Goal: Use online tool/utility: Utilize a website feature to perform a specific function

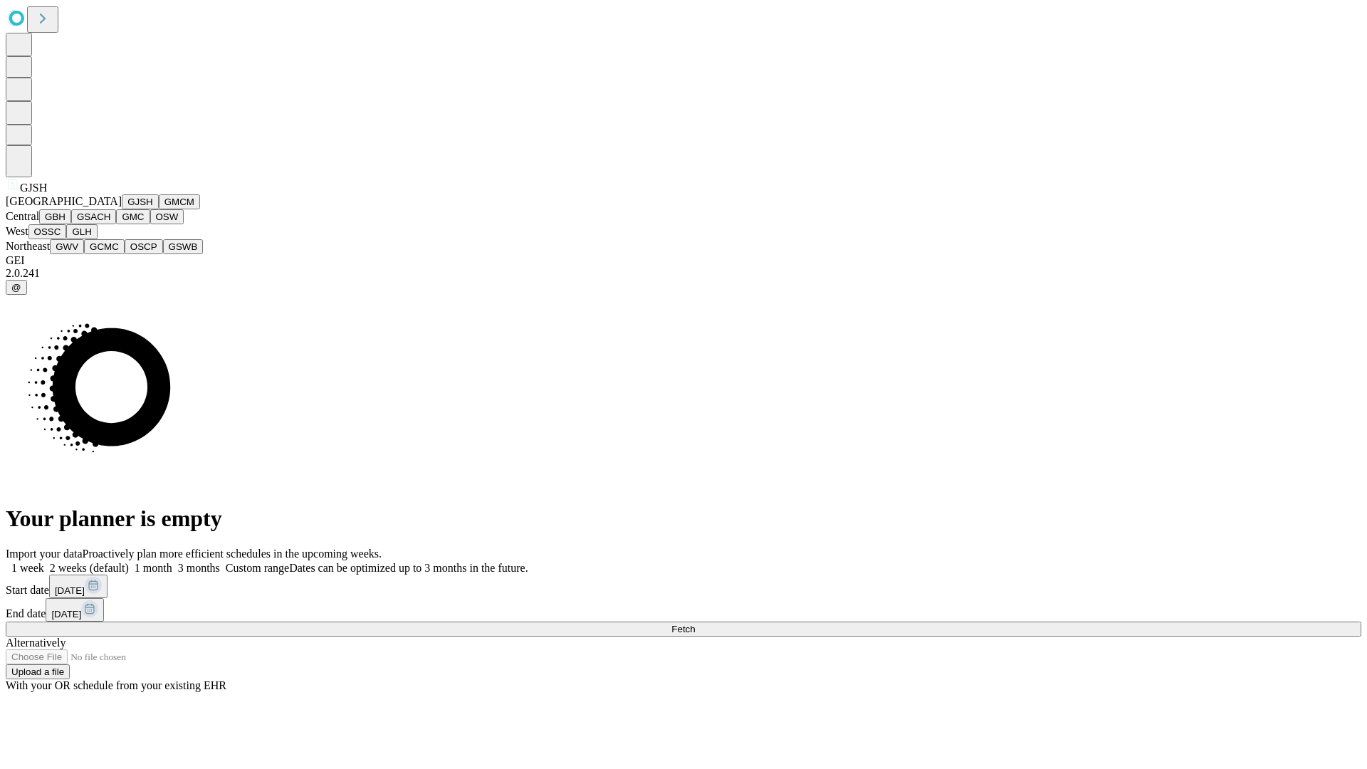
click at [122, 209] on button "GJSH" at bounding box center [140, 201] width 37 height 15
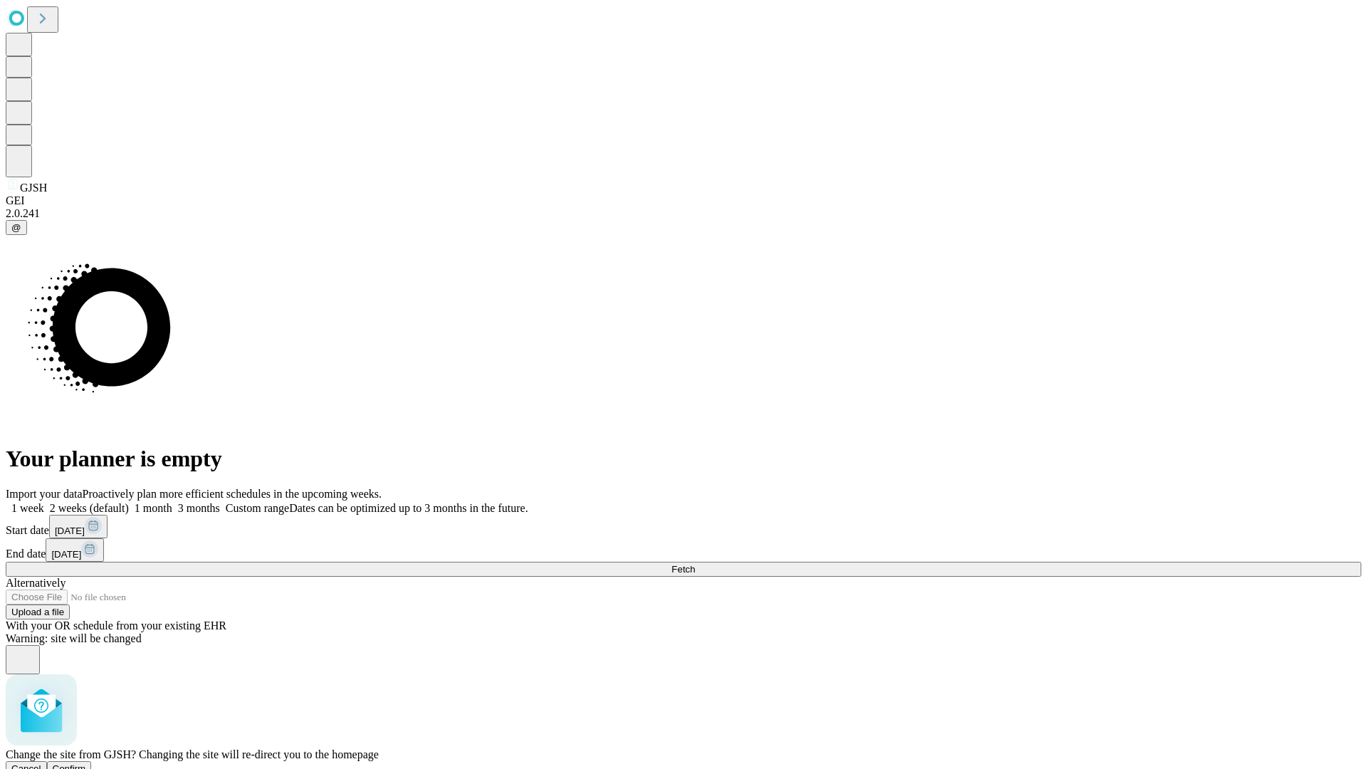
click at [86, 763] on span "Confirm" at bounding box center [69, 768] width 33 height 11
click at [172, 502] on label "1 month" at bounding box center [150, 508] width 43 height 12
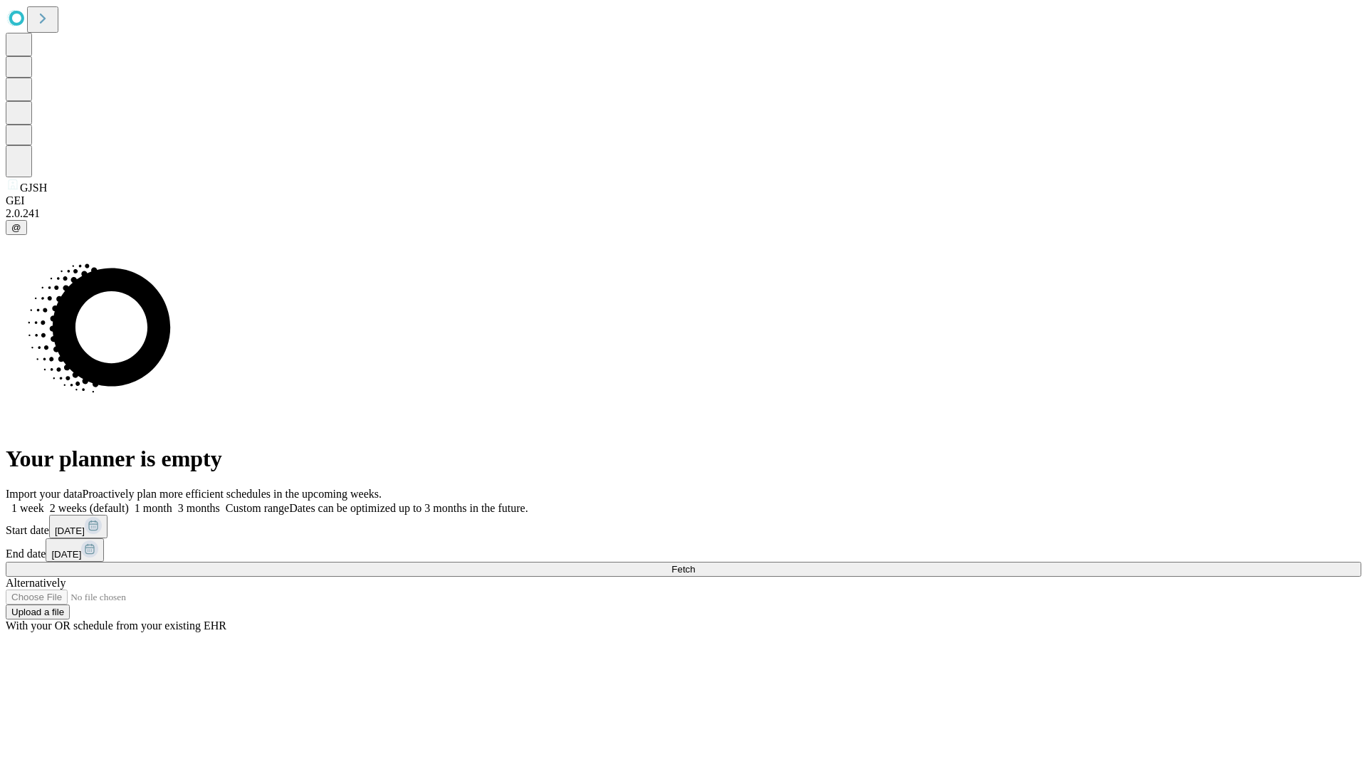
click at [695, 564] on span "Fetch" at bounding box center [682, 569] width 23 height 11
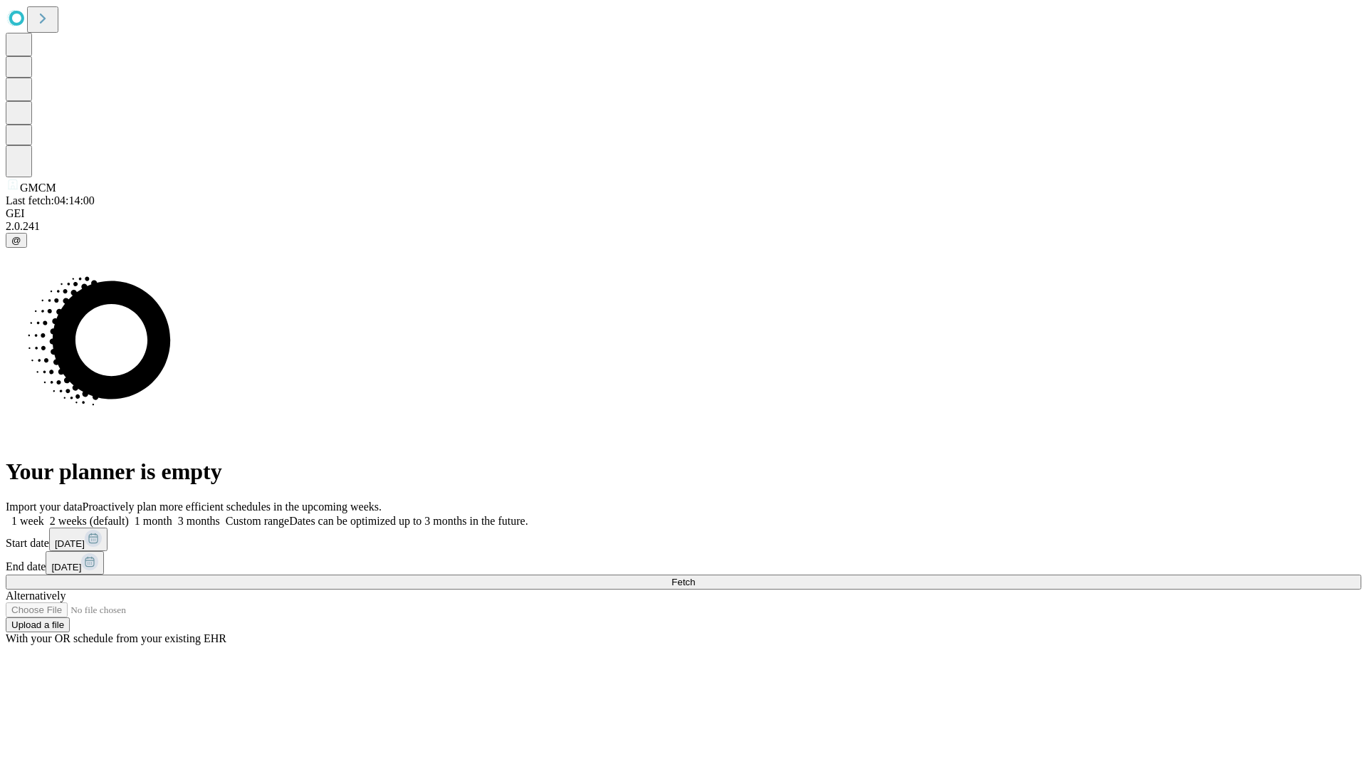
click at [172, 515] on label "1 month" at bounding box center [150, 521] width 43 height 12
click at [695, 577] on span "Fetch" at bounding box center [682, 582] width 23 height 11
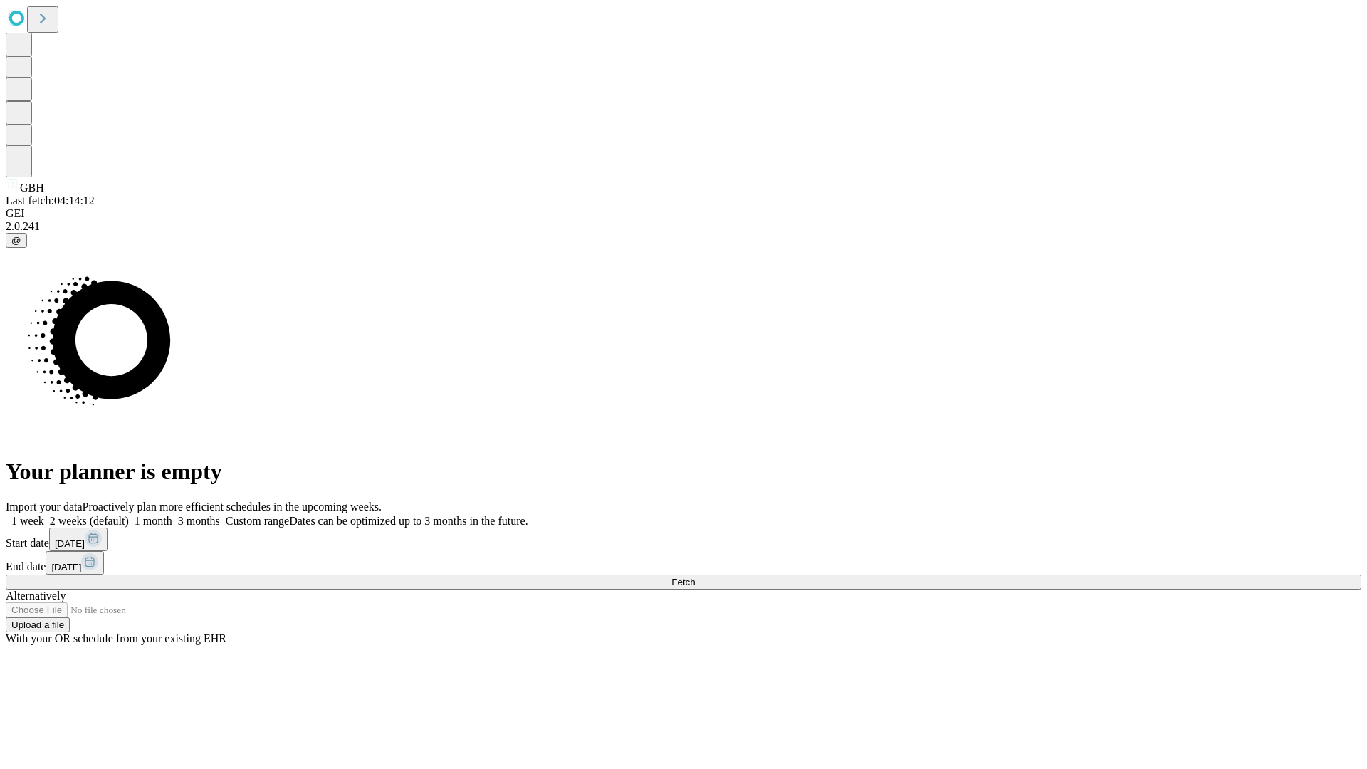
click at [172, 515] on label "1 month" at bounding box center [150, 521] width 43 height 12
click at [695, 577] on span "Fetch" at bounding box center [682, 582] width 23 height 11
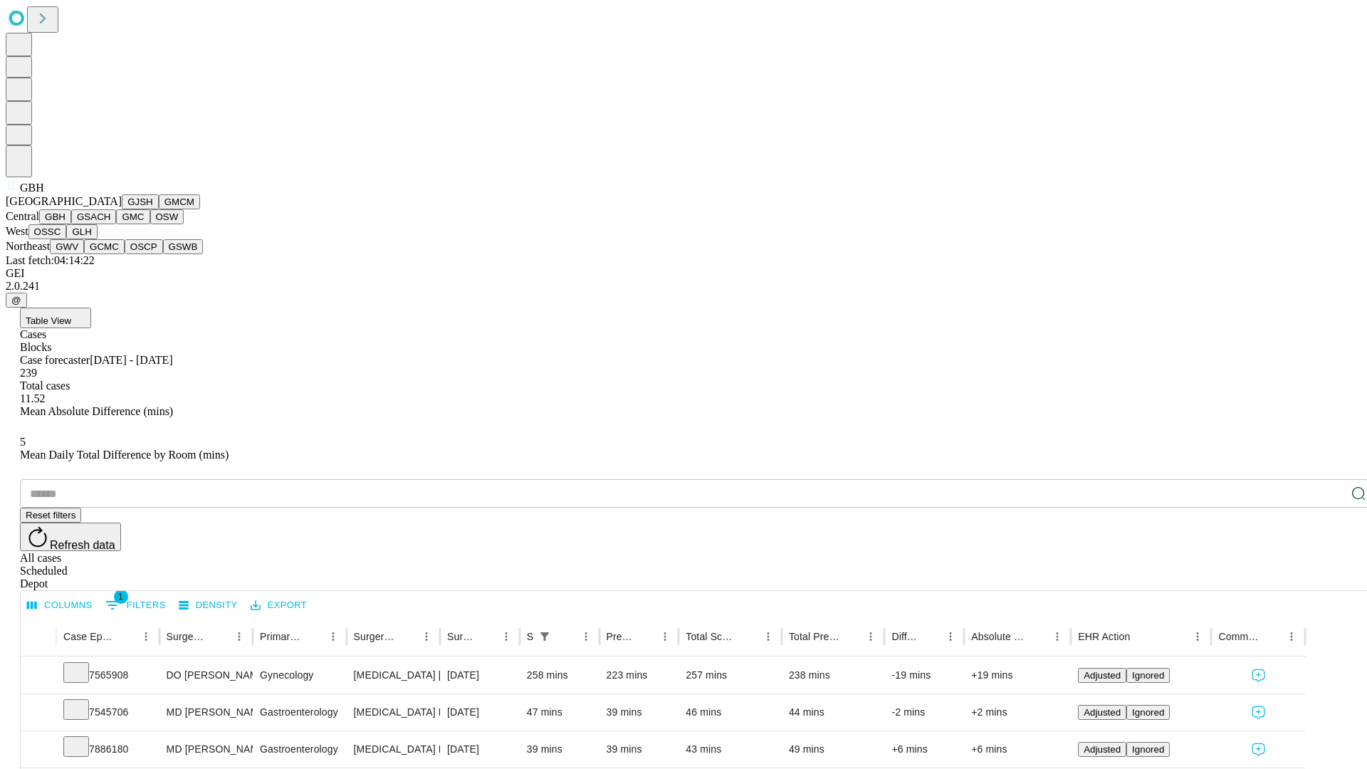
click at [110, 224] on button "GSACH" at bounding box center [93, 216] width 45 height 15
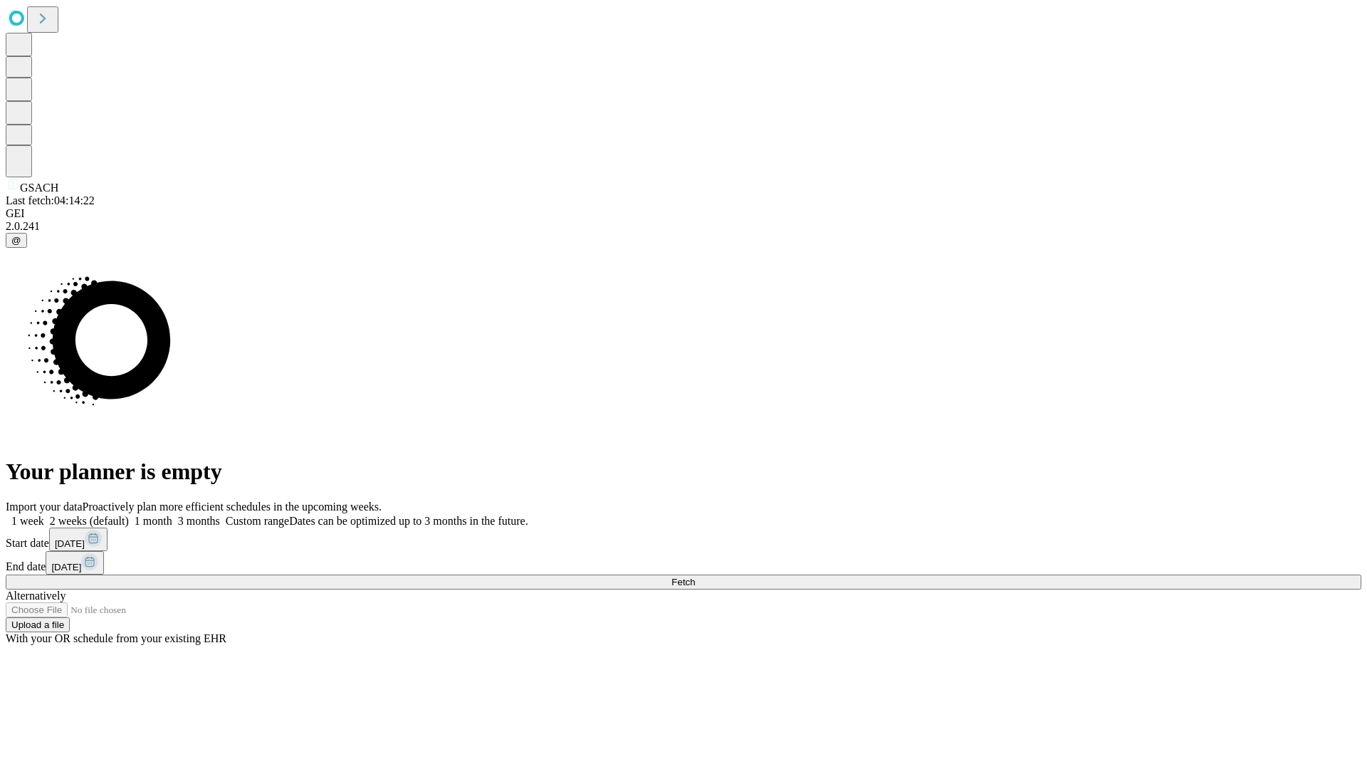
click at [172, 515] on label "1 month" at bounding box center [150, 521] width 43 height 12
click at [695, 577] on span "Fetch" at bounding box center [682, 582] width 23 height 11
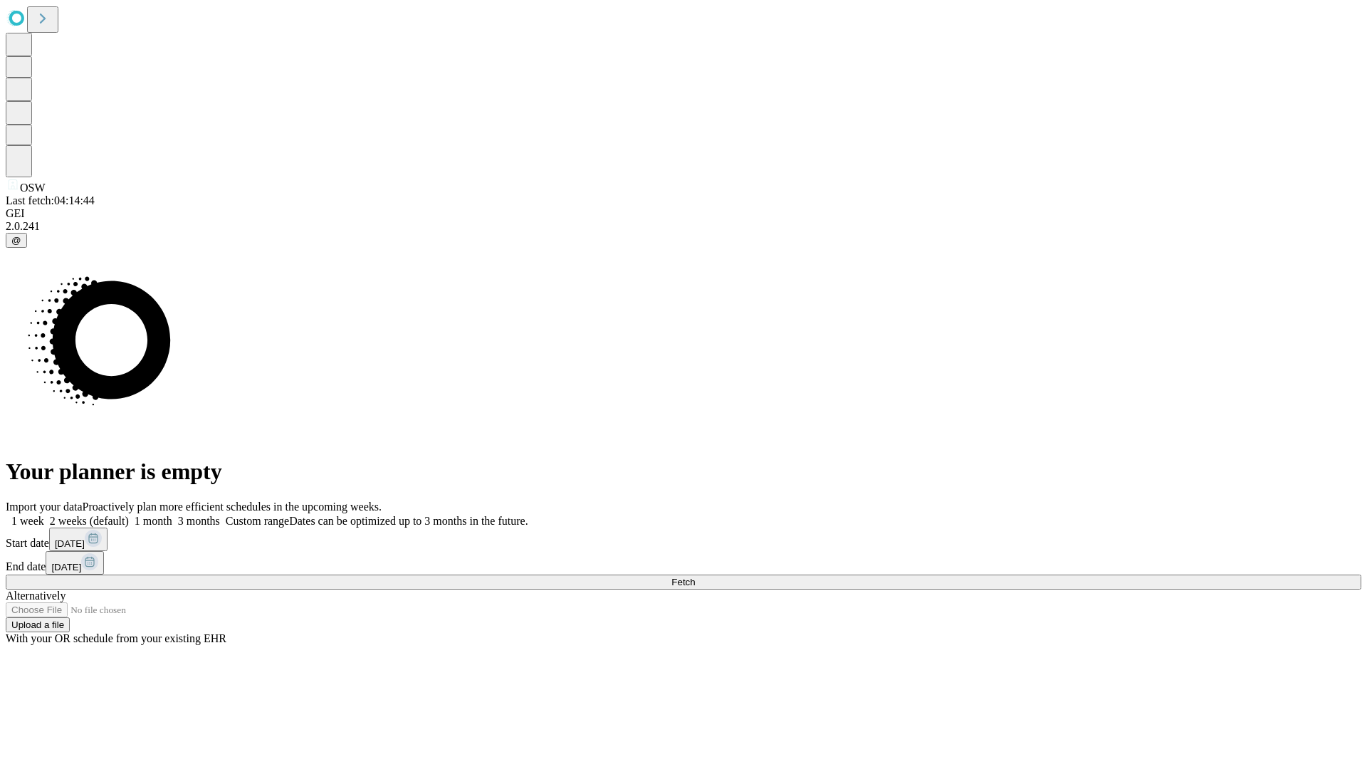
click at [172, 515] on label "1 month" at bounding box center [150, 521] width 43 height 12
click at [695, 577] on span "Fetch" at bounding box center [682, 582] width 23 height 11
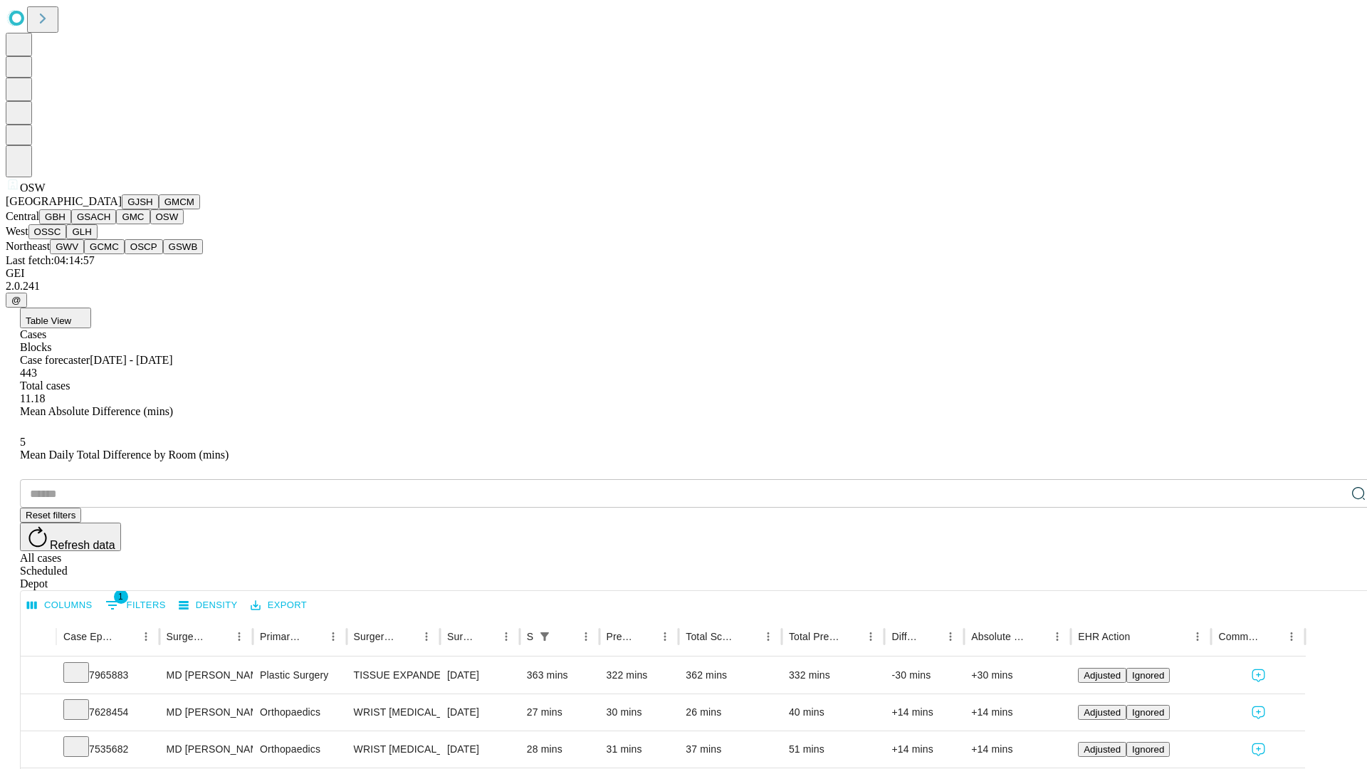
click at [67, 239] on button "OSSC" at bounding box center [47, 231] width 38 height 15
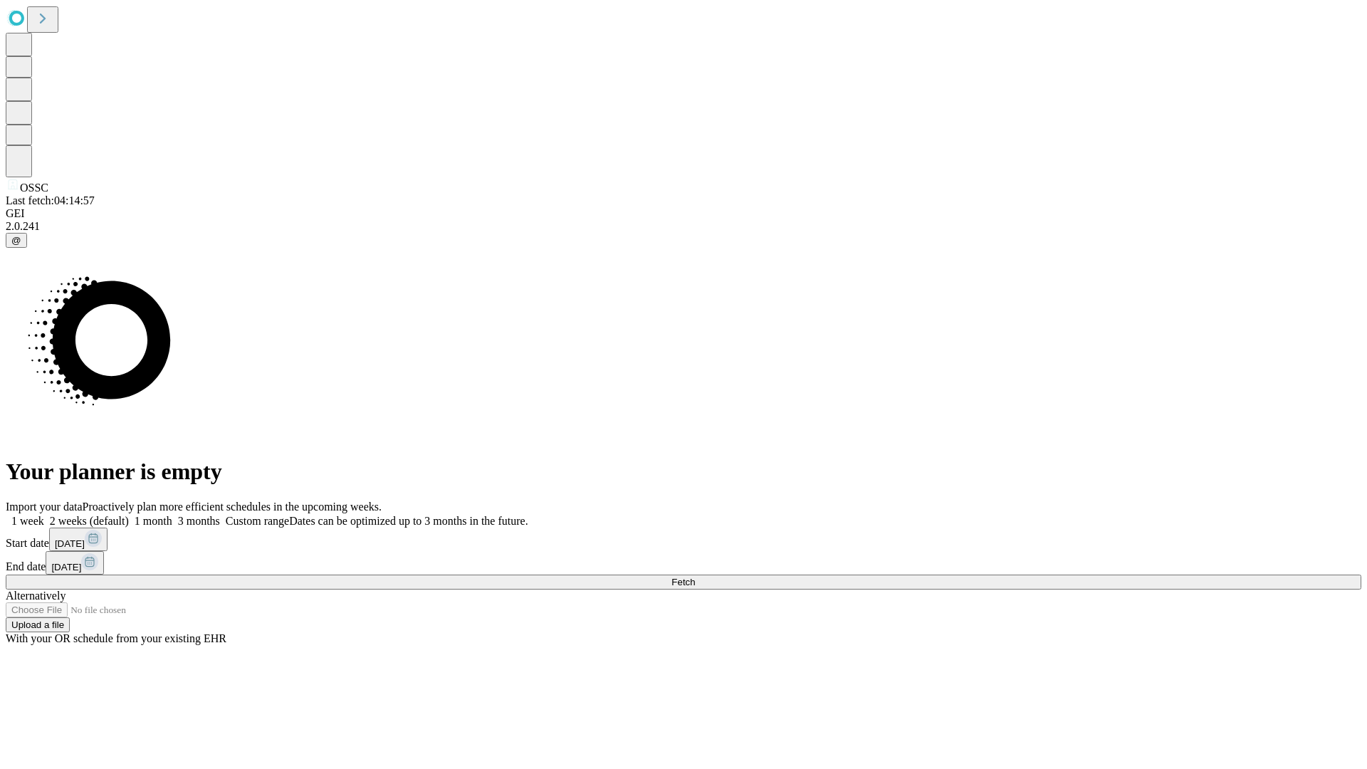
click at [172, 515] on label "1 month" at bounding box center [150, 521] width 43 height 12
click at [695, 577] on span "Fetch" at bounding box center [682, 582] width 23 height 11
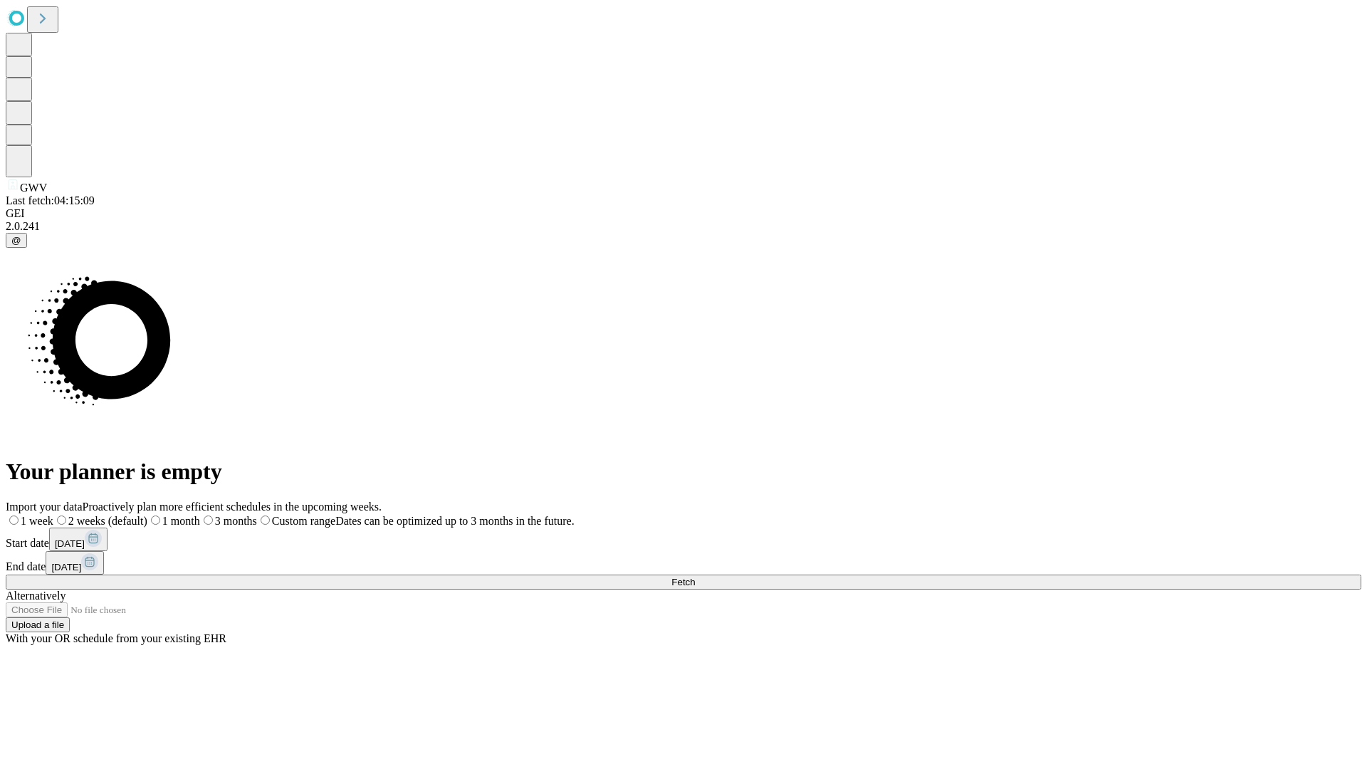
click at [200, 515] on label "1 month" at bounding box center [173, 521] width 53 height 12
click at [695, 577] on span "Fetch" at bounding box center [682, 582] width 23 height 11
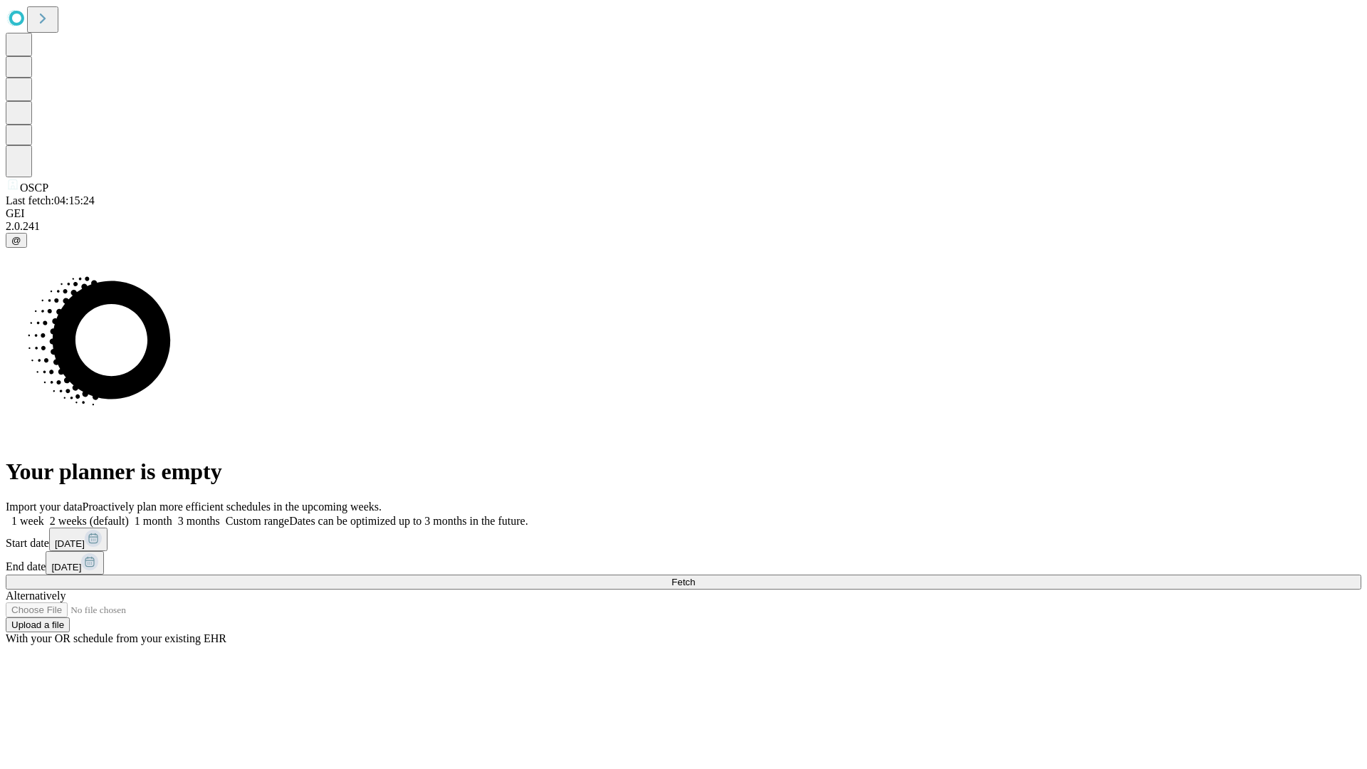
click at [172, 515] on label "1 month" at bounding box center [150, 521] width 43 height 12
click at [695, 577] on span "Fetch" at bounding box center [682, 582] width 23 height 11
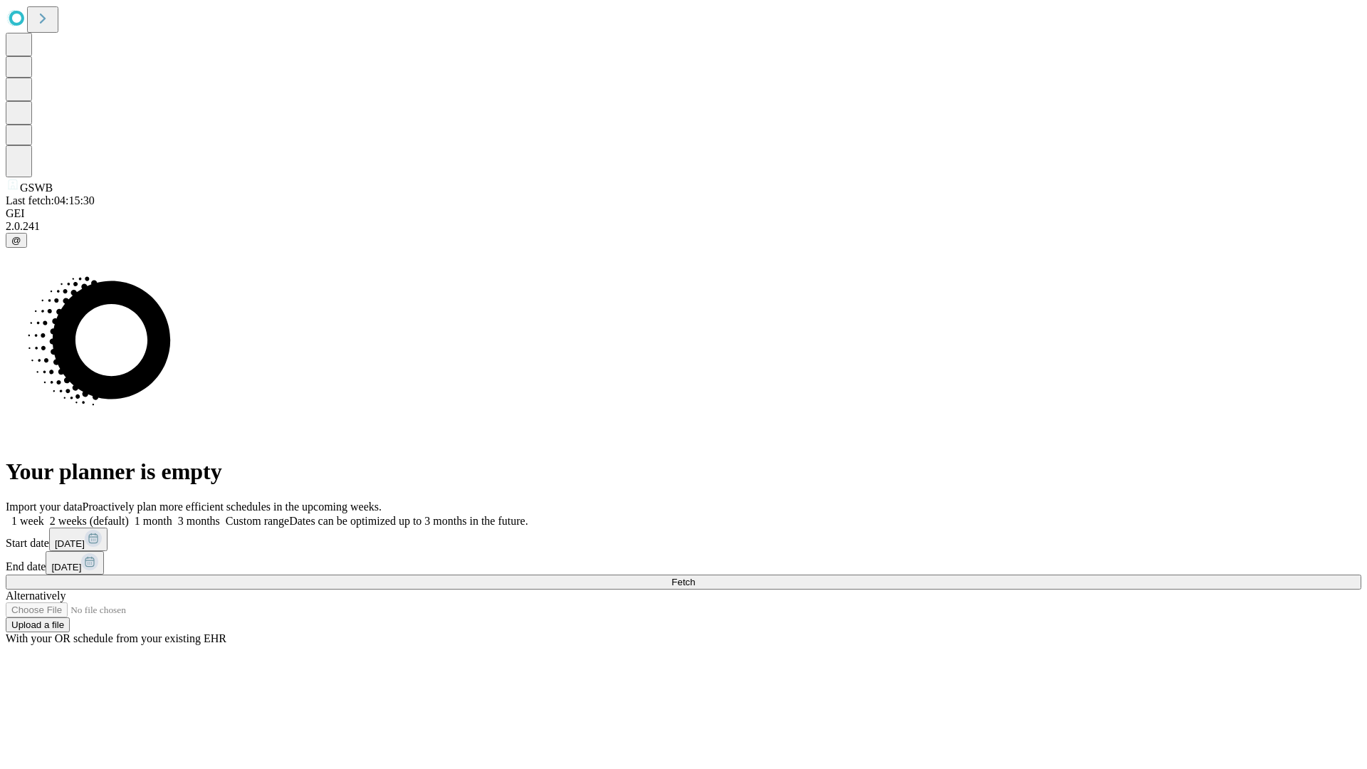
click at [695, 577] on span "Fetch" at bounding box center [682, 582] width 23 height 11
